Goal: Task Accomplishment & Management: Use online tool/utility

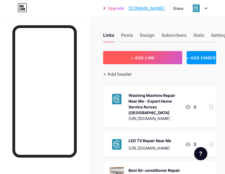
click at [138, 63] on button "+ ADD LINK" at bounding box center [142, 57] width 79 height 13
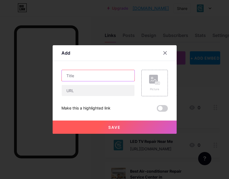
click at [89, 75] on input "text" at bounding box center [98, 75] width 73 height 11
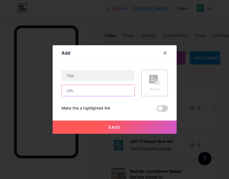
click at [78, 92] on input "text" at bounding box center [98, 90] width 73 height 11
paste input "[URL][DOMAIN_NAME]"
type input "h"
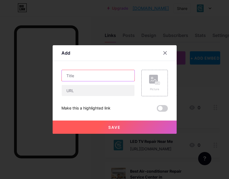
click at [91, 77] on input "text" at bounding box center [98, 75] width 73 height 11
paste input "[URL][DOMAIN_NAME]"
type input "h"
click at [98, 78] on input "text" at bounding box center [98, 75] width 73 height 11
paste input "AC Repair Near Me: Finding Reliable Air Conditioner Service in [GEOGRAPHIC_DATA]"
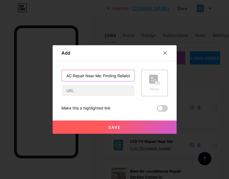
scroll to position [0, 61]
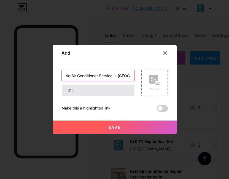
type input "AC Repair Near Me: Finding Reliable Air Conditioner Service in [GEOGRAPHIC_DATA]"
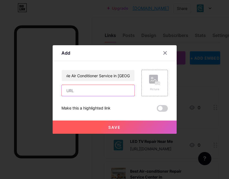
scroll to position [0, 0]
click at [96, 91] on input "text" at bounding box center [98, 90] width 73 height 11
paste input "[URL][DOMAIN_NAME]"
type input "[URL][DOMAIN_NAME]"
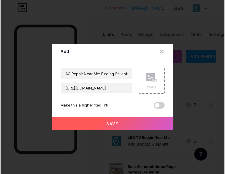
scroll to position [0, 0]
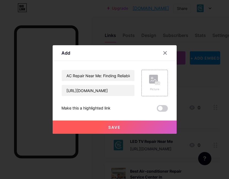
click at [168, 130] on button "Save" at bounding box center [115, 126] width 124 height 13
